Goal: Task Accomplishment & Management: Use online tool/utility

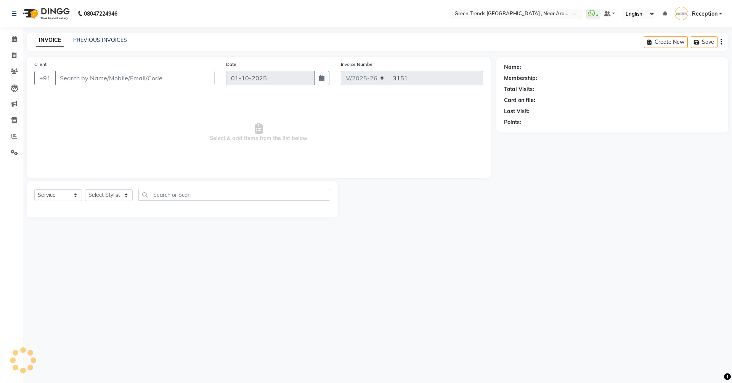
select select "7005"
select select "service"
type input "7309011101"
type input "[DATE]"
select select "82690"
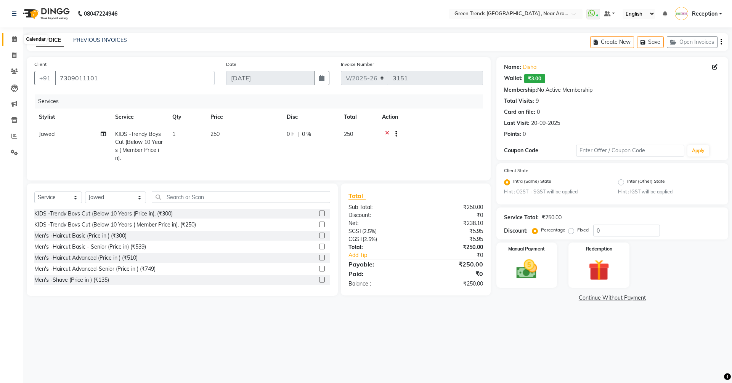
click at [15, 40] on icon at bounding box center [14, 39] width 5 height 6
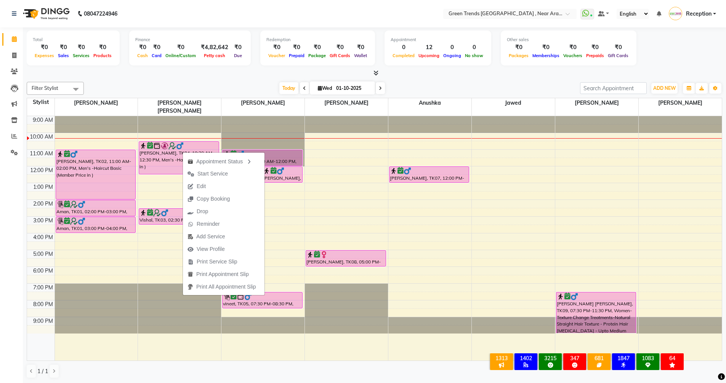
drag, startPoint x: 229, startPoint y: 174, endPoint x: 257, endPoint y: 376, distance: 203.8
click at [257, 376] on div "1 / 1" at bounding box center [374, 371] width 695 height 14
click at [196, 171] on span "Start Service" at bounding box center [207, 174] width 30 height 8
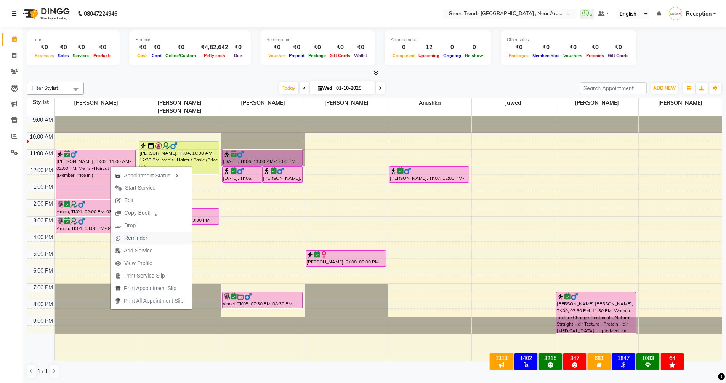
click at [143, 237] on span "Reminder" at bounding box center [135, 238] width 23 height 8
